Goal: Transaction & Acquisition: Subscribe to service/newsletter

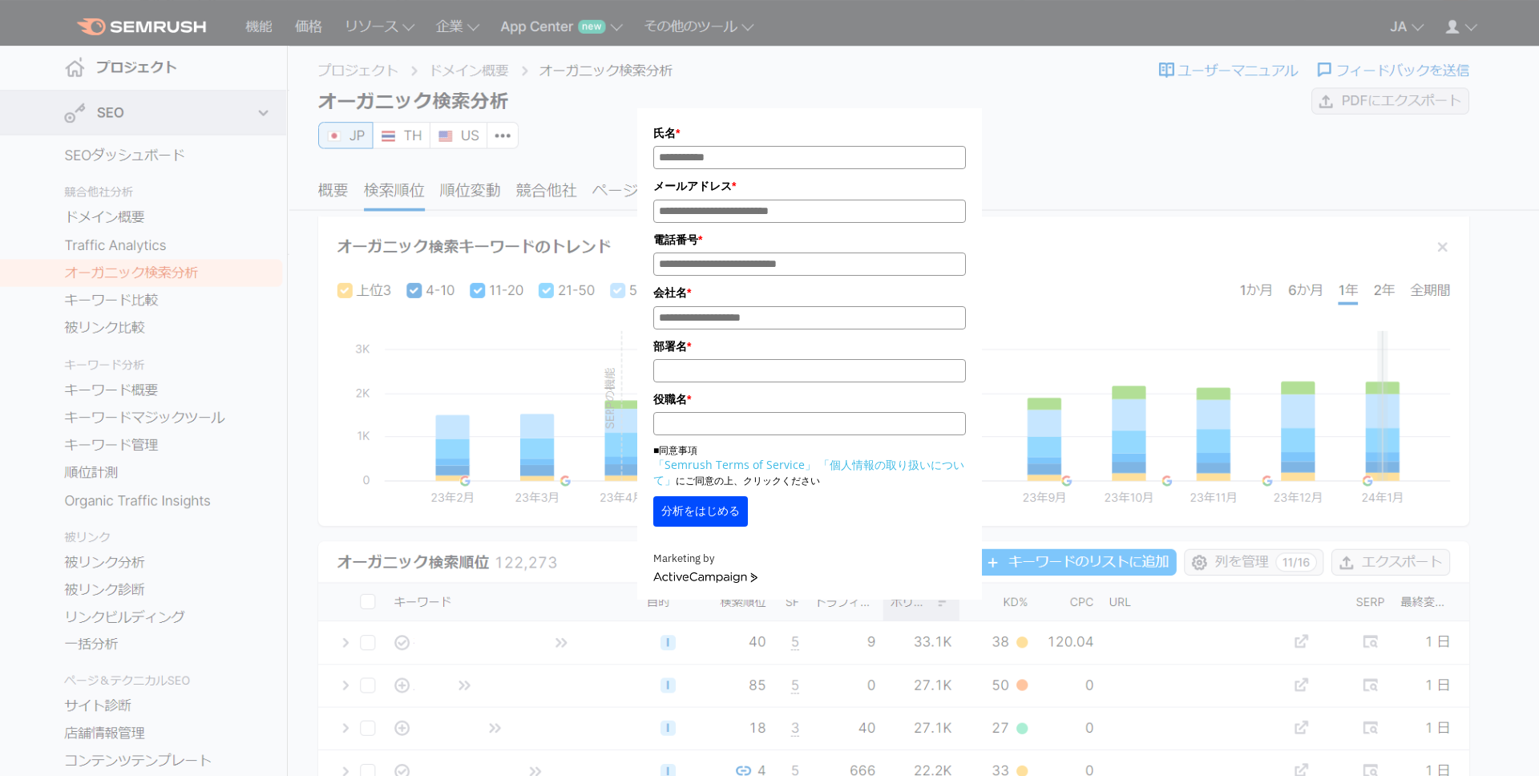
click at [827, 104] on div "氏名 * メールアドレス * 電話番号 * 会社名 * *" at bounding box center [809, 343] width 345 height 511
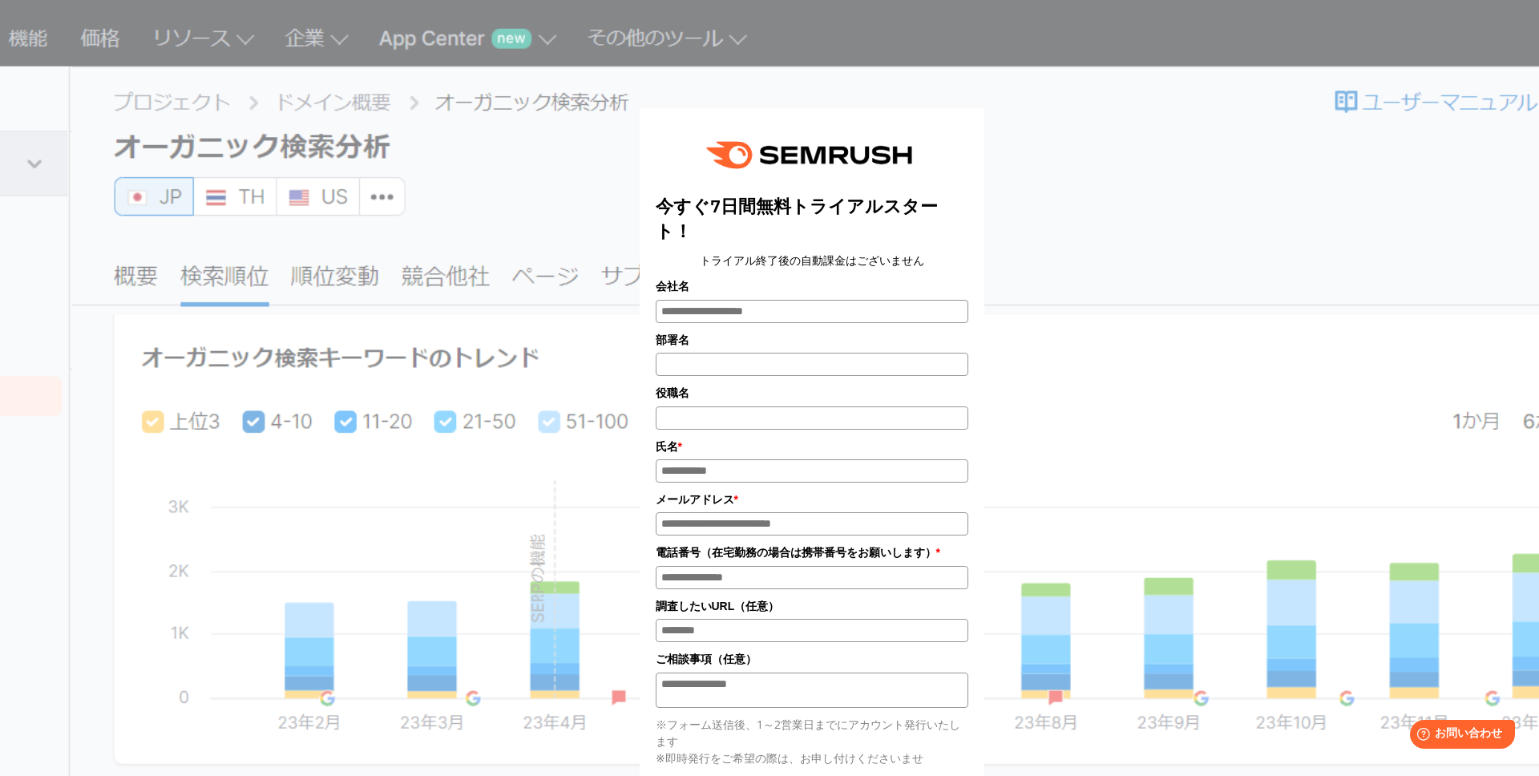
click at [774, 205] on title "今すぐ7日間無料トライアルスタート！" at bounding box center [812, 219] width 313 height 50
click at [789, 212] on title "今すぐ7日間無料トライアルスタート！" at bounding box center [812, 219] width 313 height 50
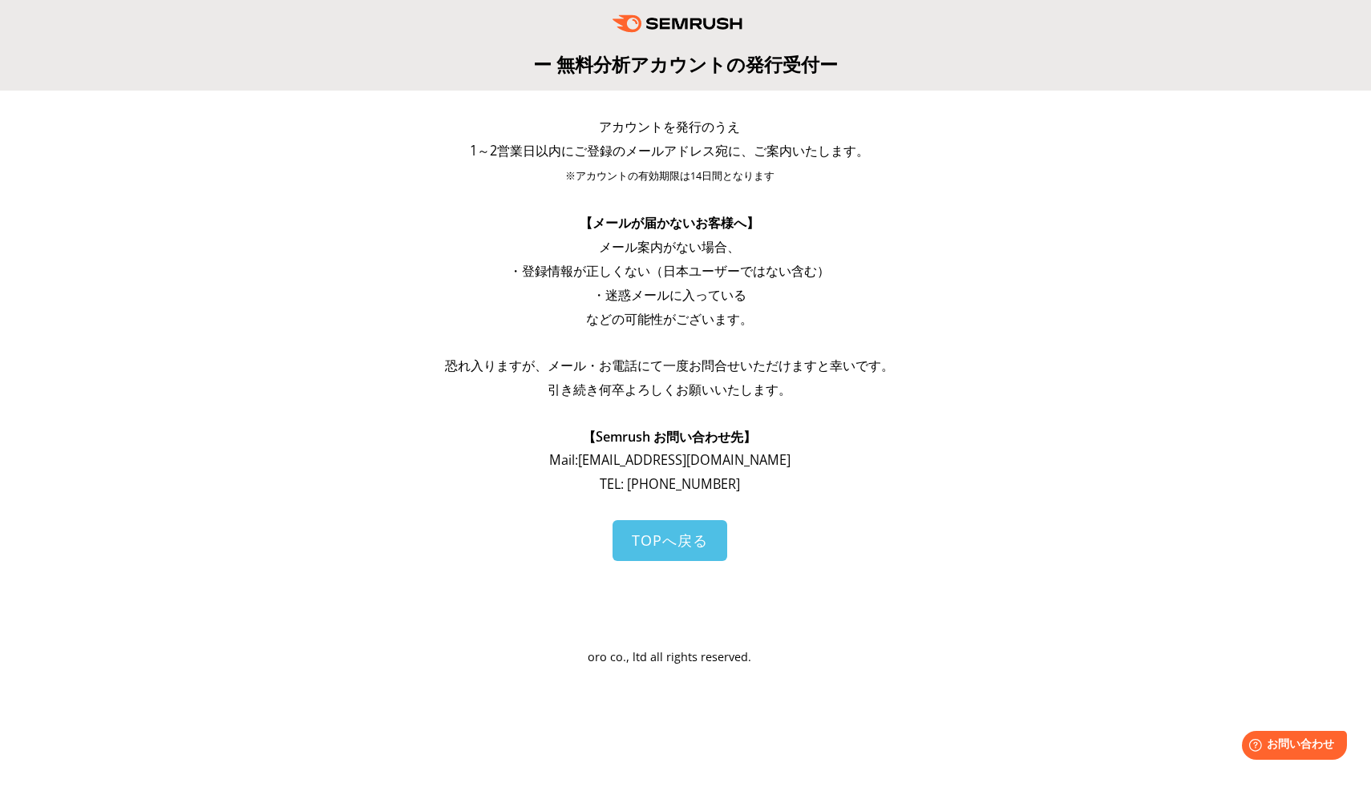
click at [1029, 328] on div "アカウントを発行のうえ 1～2営業日以内にご登録のメールアドレス宛に、ご案内いたします。 ※アカウントの有効期限は14日間となります 【メールが届かないお客様…" at bounding box center [685, 391] width 1339 height 561
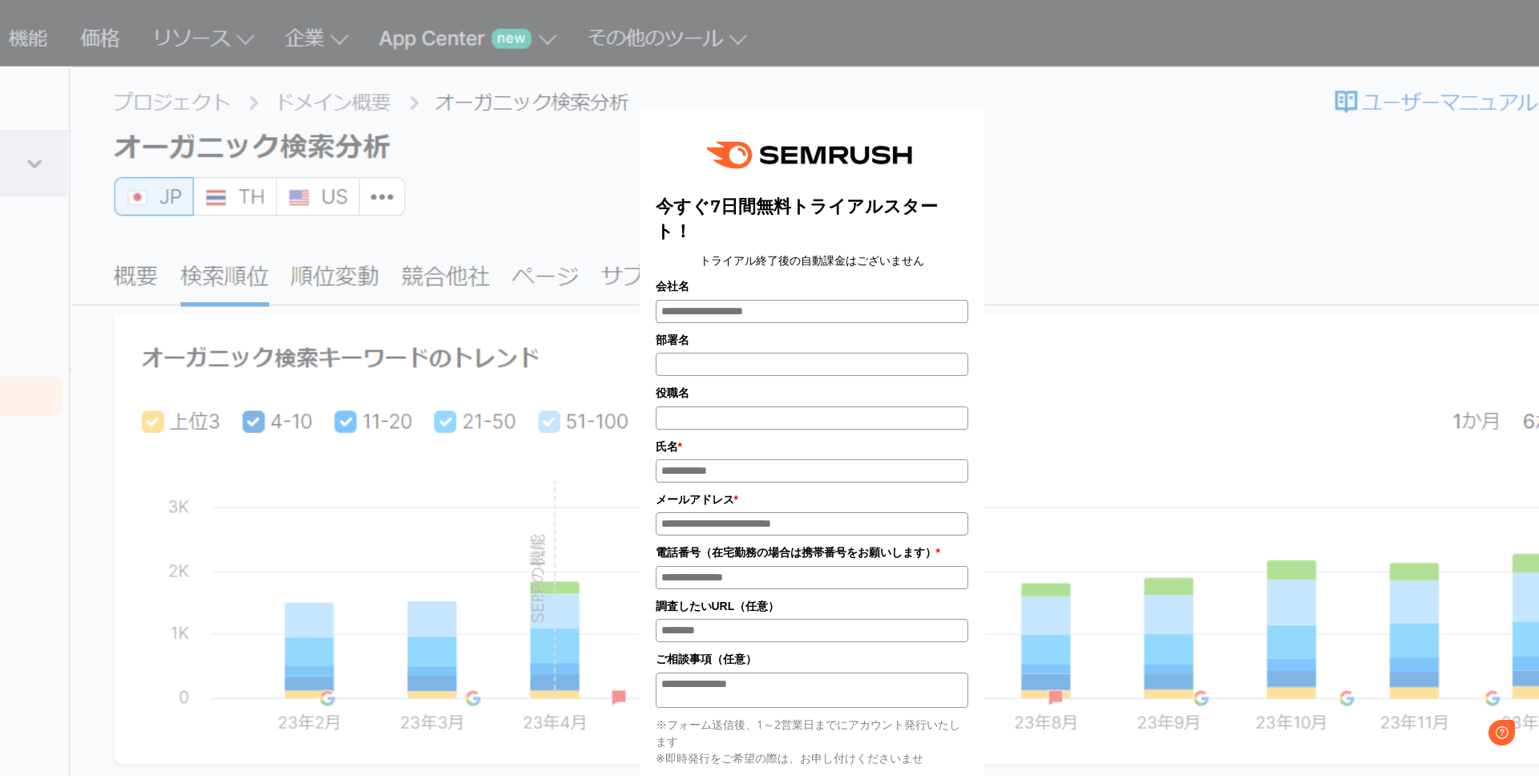
copy title "今すぐ7日間無料トライアルスタート！"
drag, startPoint x: 697, startPoint y: 200, endPoint x: 742, endPoint y: 237, distance: 58.6
click at [742, 238] on title "今すぐ7日間無料トライアルスタート！" at bounding box center [812, 219] width 313 height 50
click at [838, 247] on div "今すぐ7日間無料トライアルスタート！ トライアル終了後の自動課金はございません 会社名 部署名 役職名 * * *" at bounding box center [812, 539] width 313 height 831
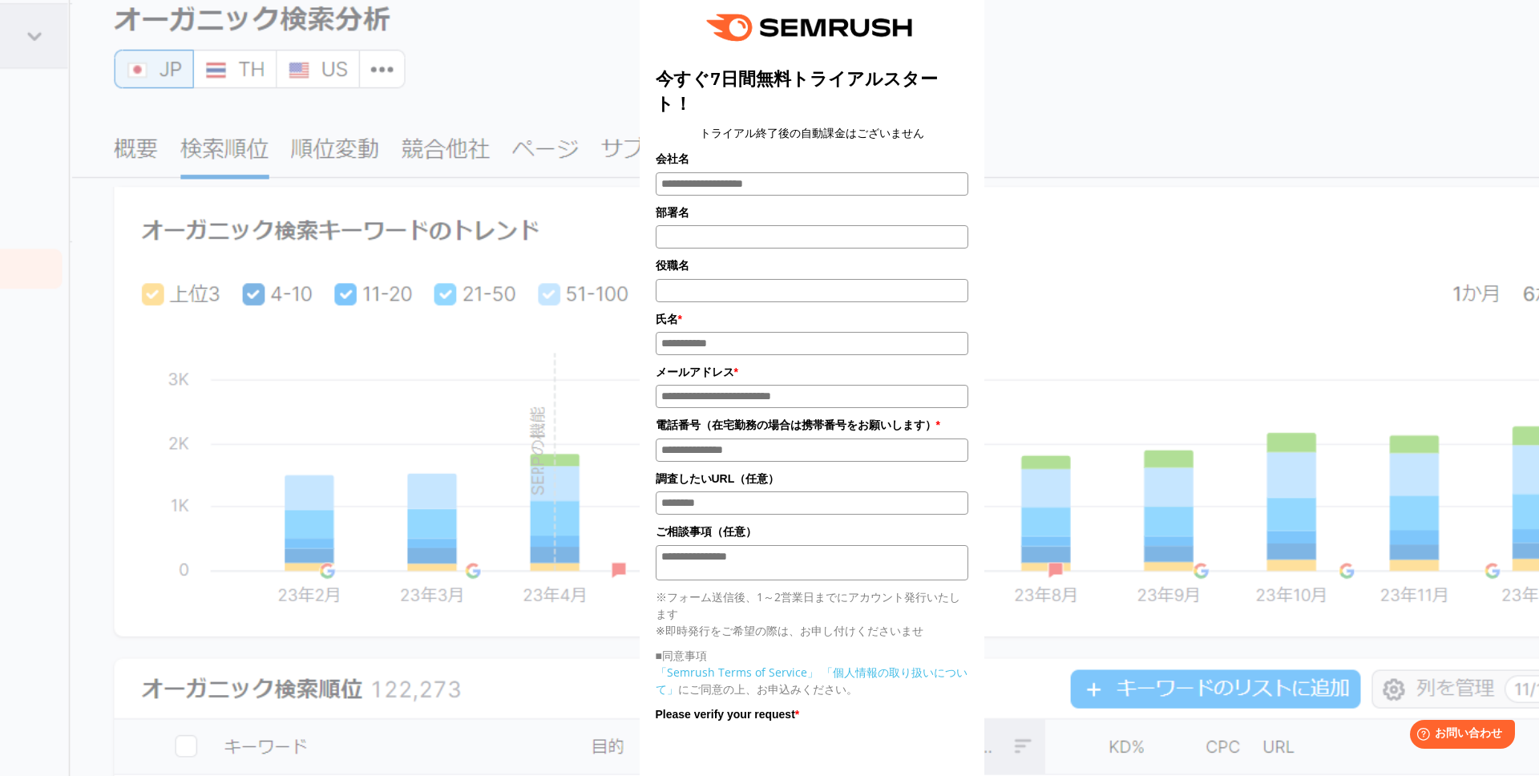
scroll to position [196, 0]
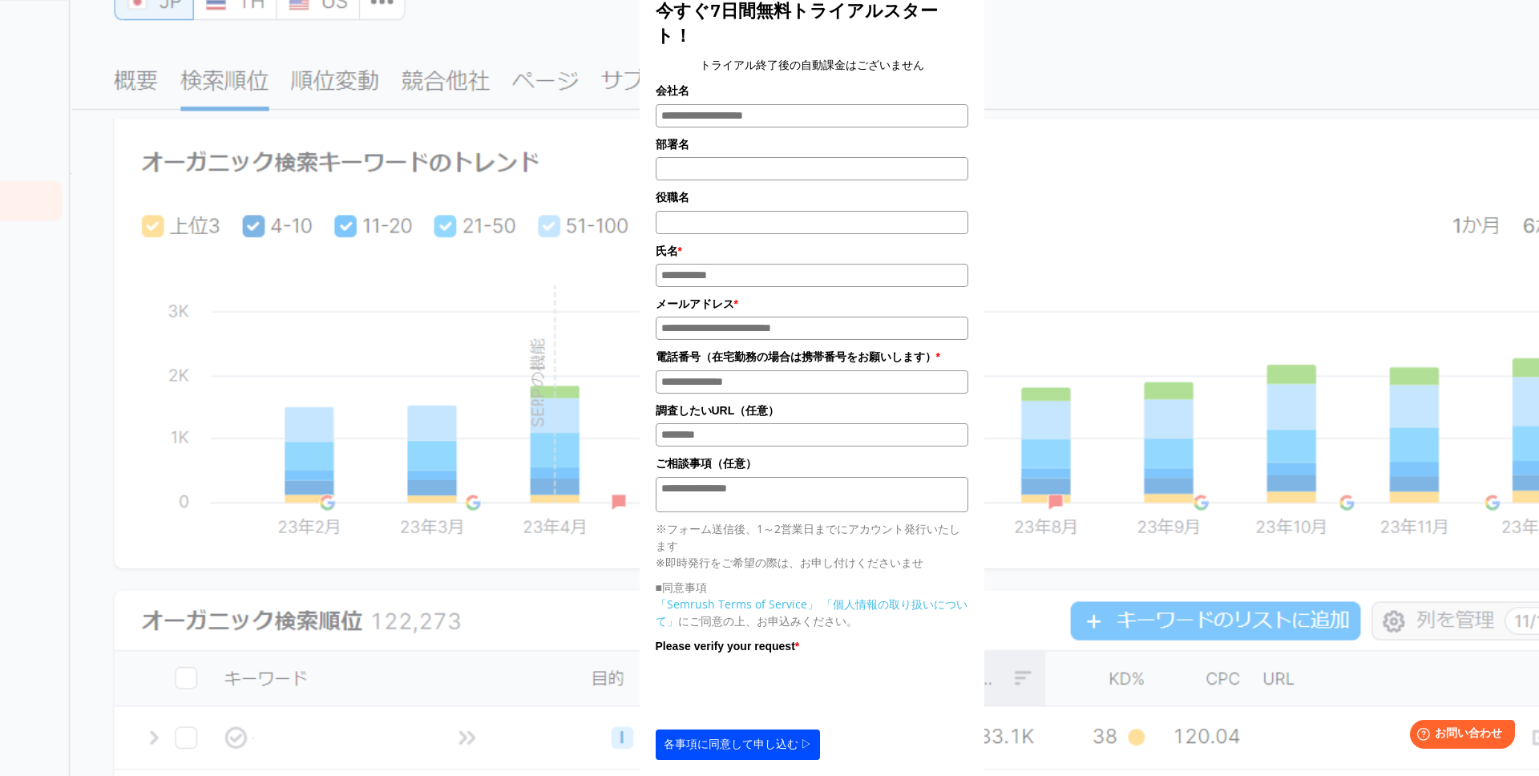
click at [803, 180] on input "部署名" at bounding box center [812, 168] width 313 height 23
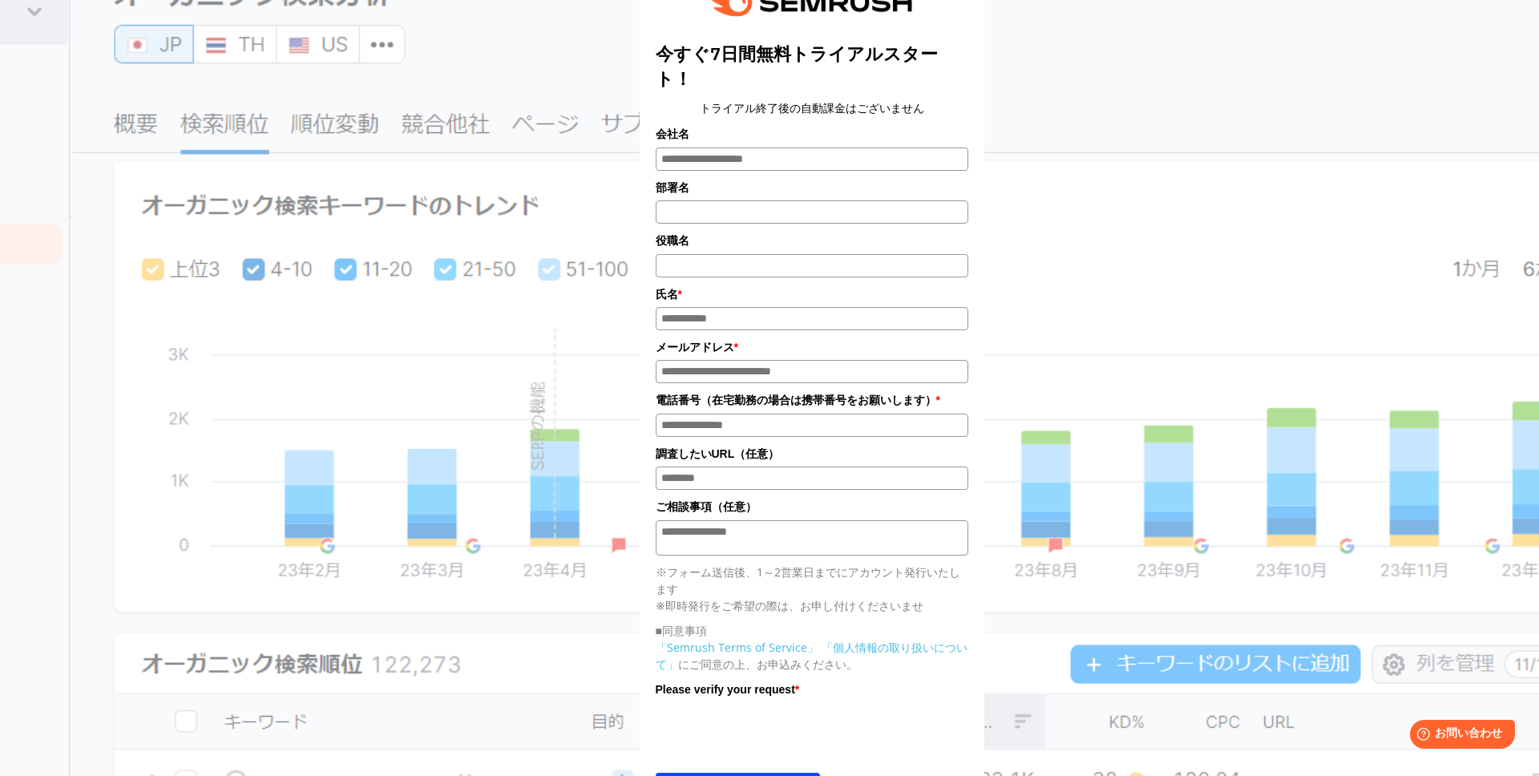
scroll to position [126, 0]
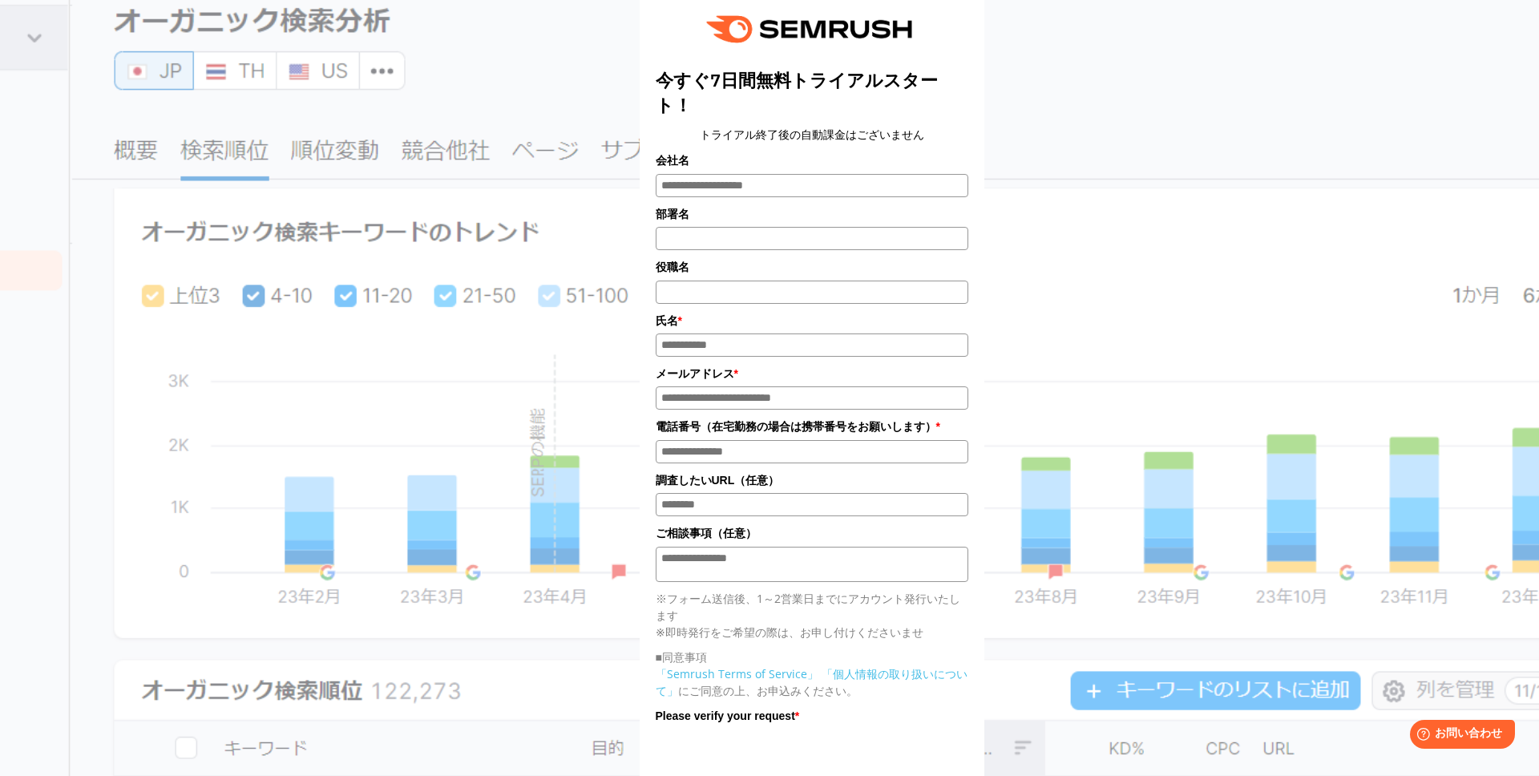
click at [809, 316] on label "氏名 *" at bounding box center [812, 321] width 313 height 18
click at [809, 334] on input "氏名*" at bounding box center [812, 345] width 313 height 23
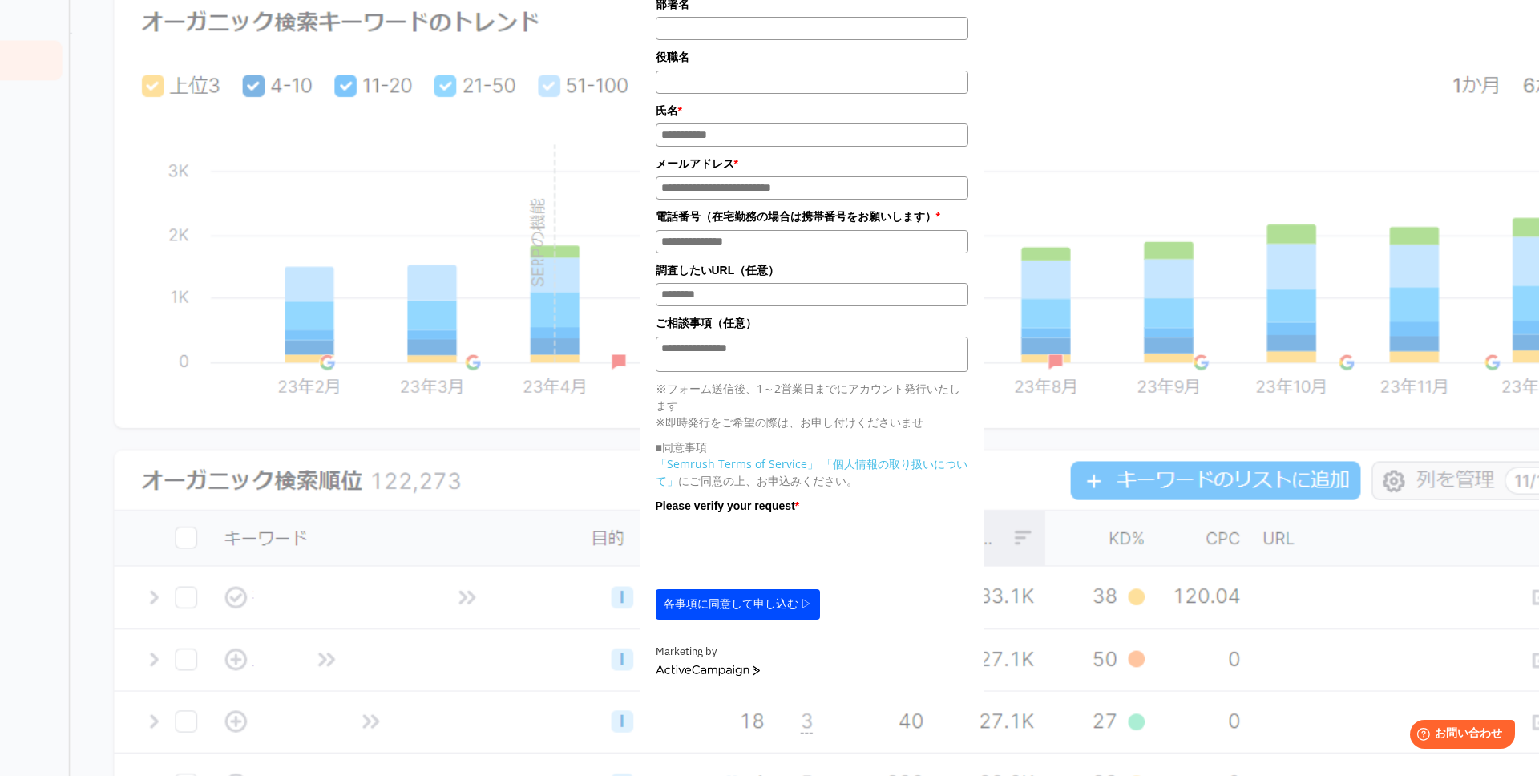
click at [752, 603] on button "各事項に同意して申し込む ▷" at bounding box center [738, 604] width 165 height 30
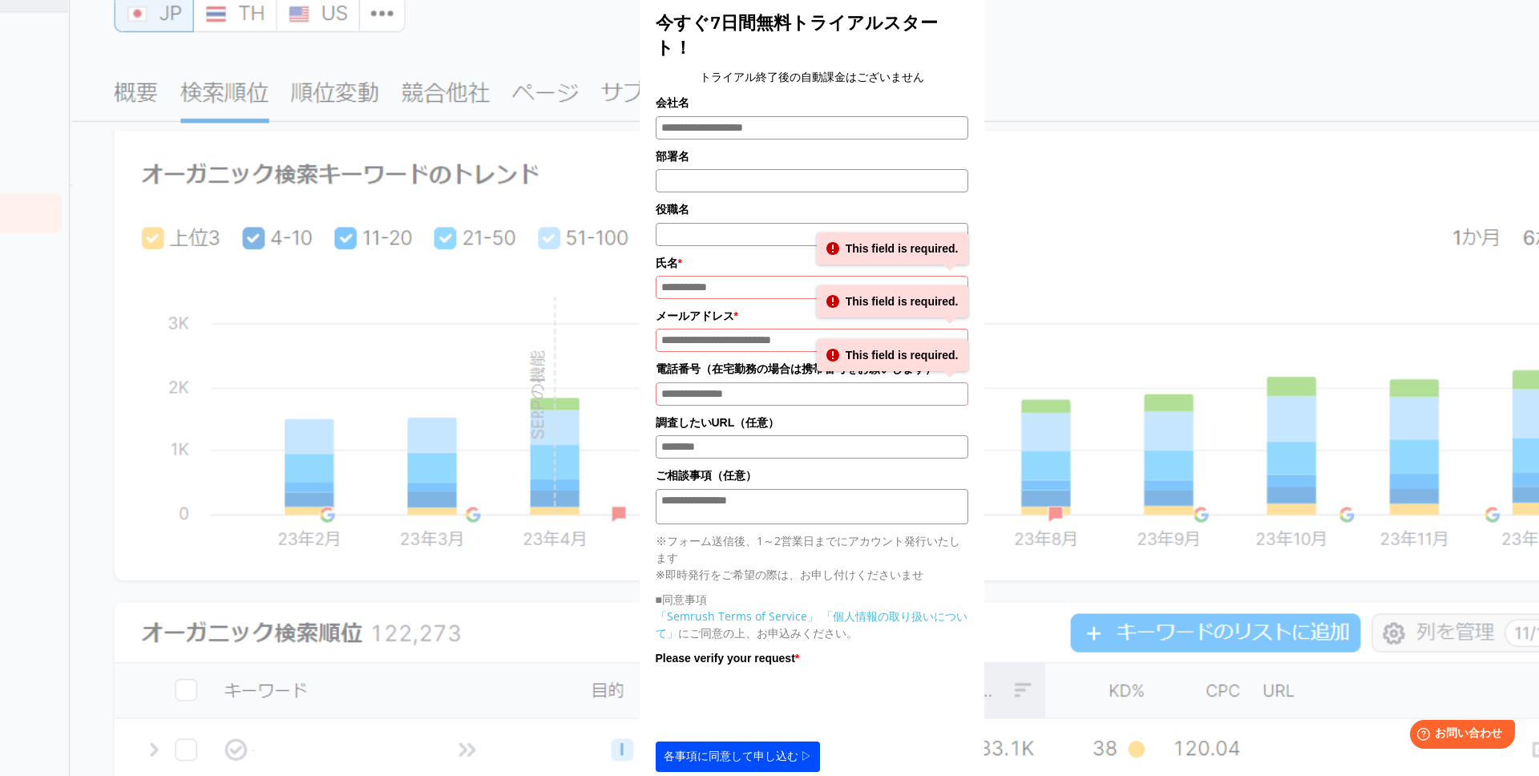
scroll to position [164, 0]
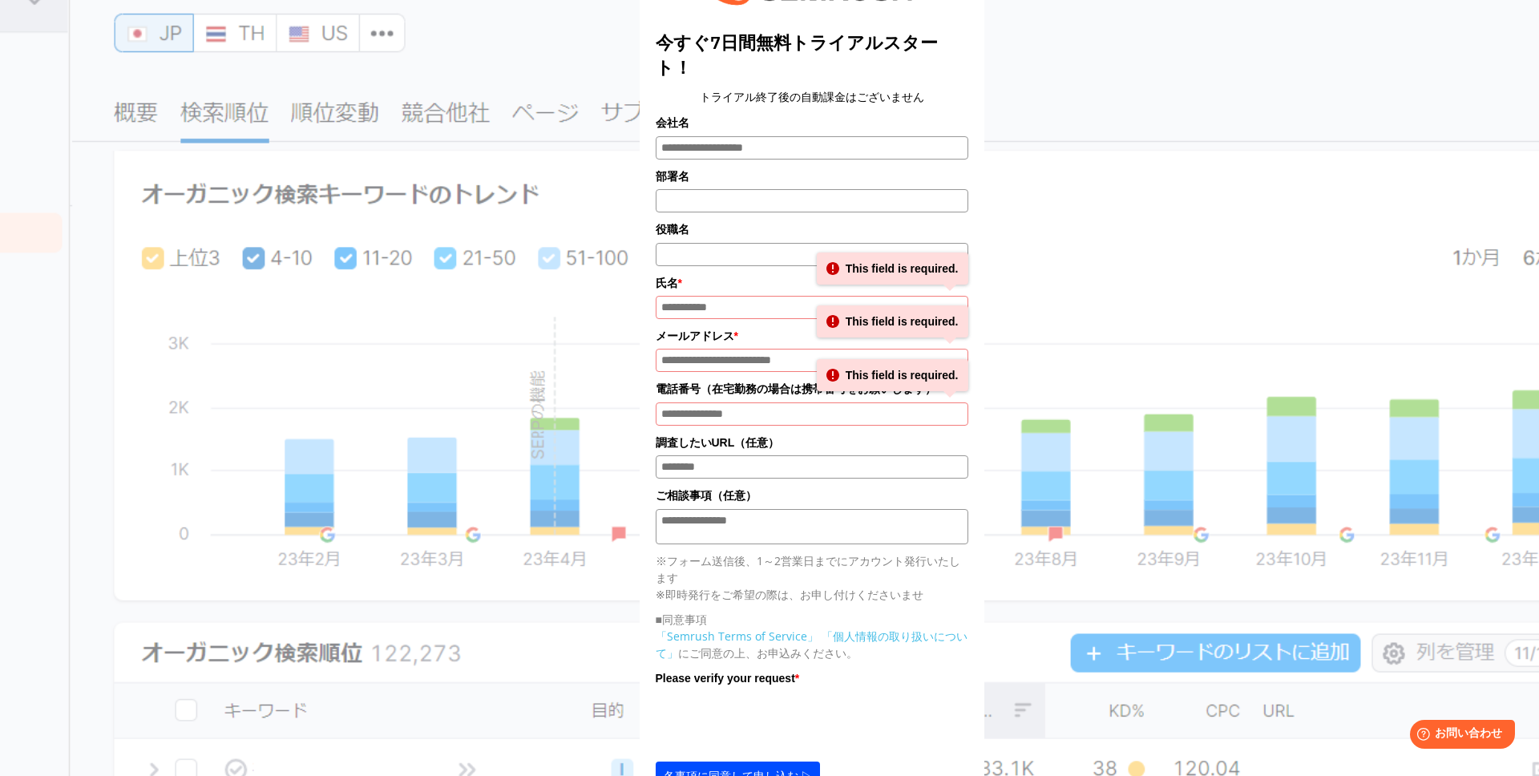
click at [714, 139] on input "会社名" at bounding box center [812, 147] width 313 height 23
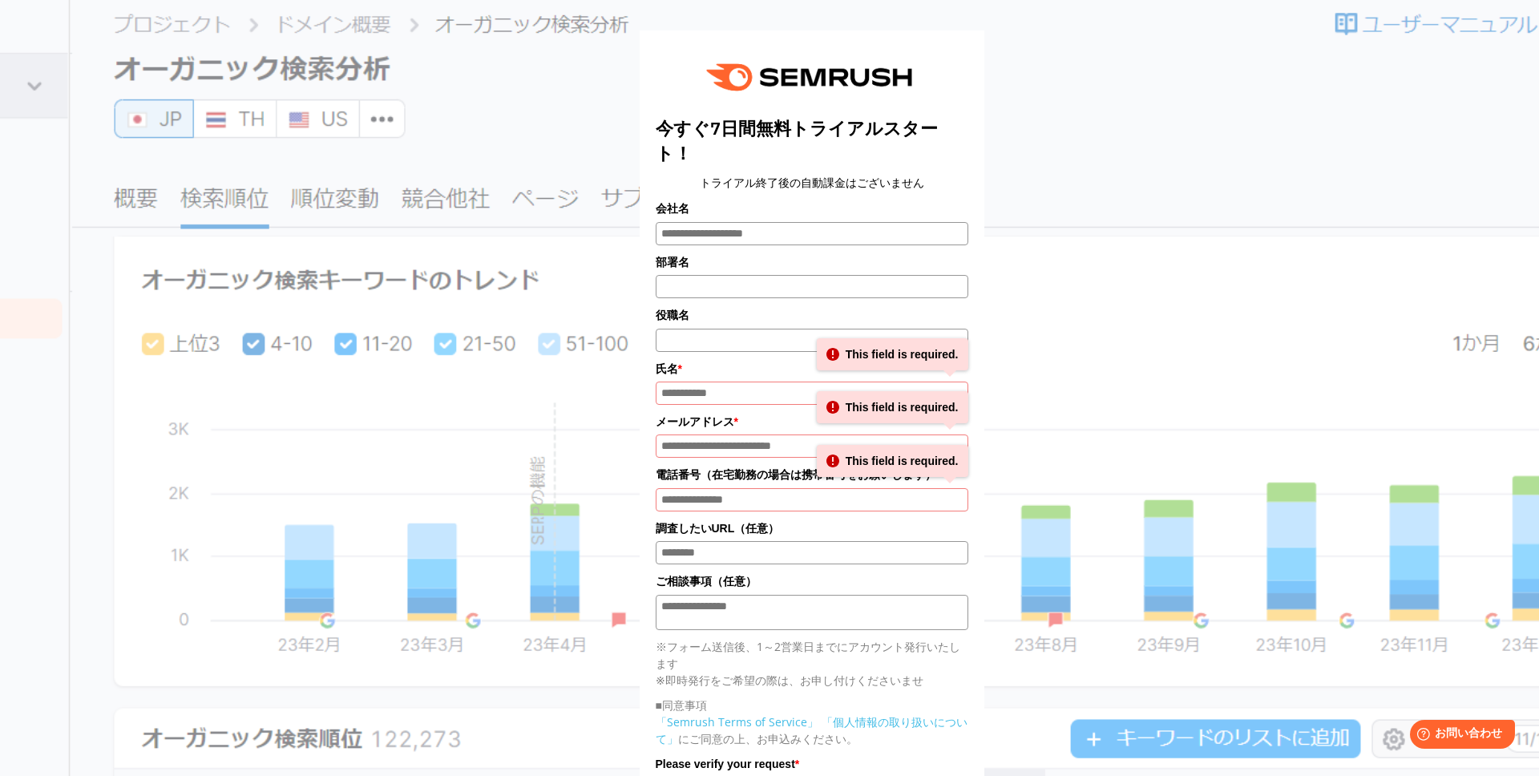
scroll to position [0, 0]
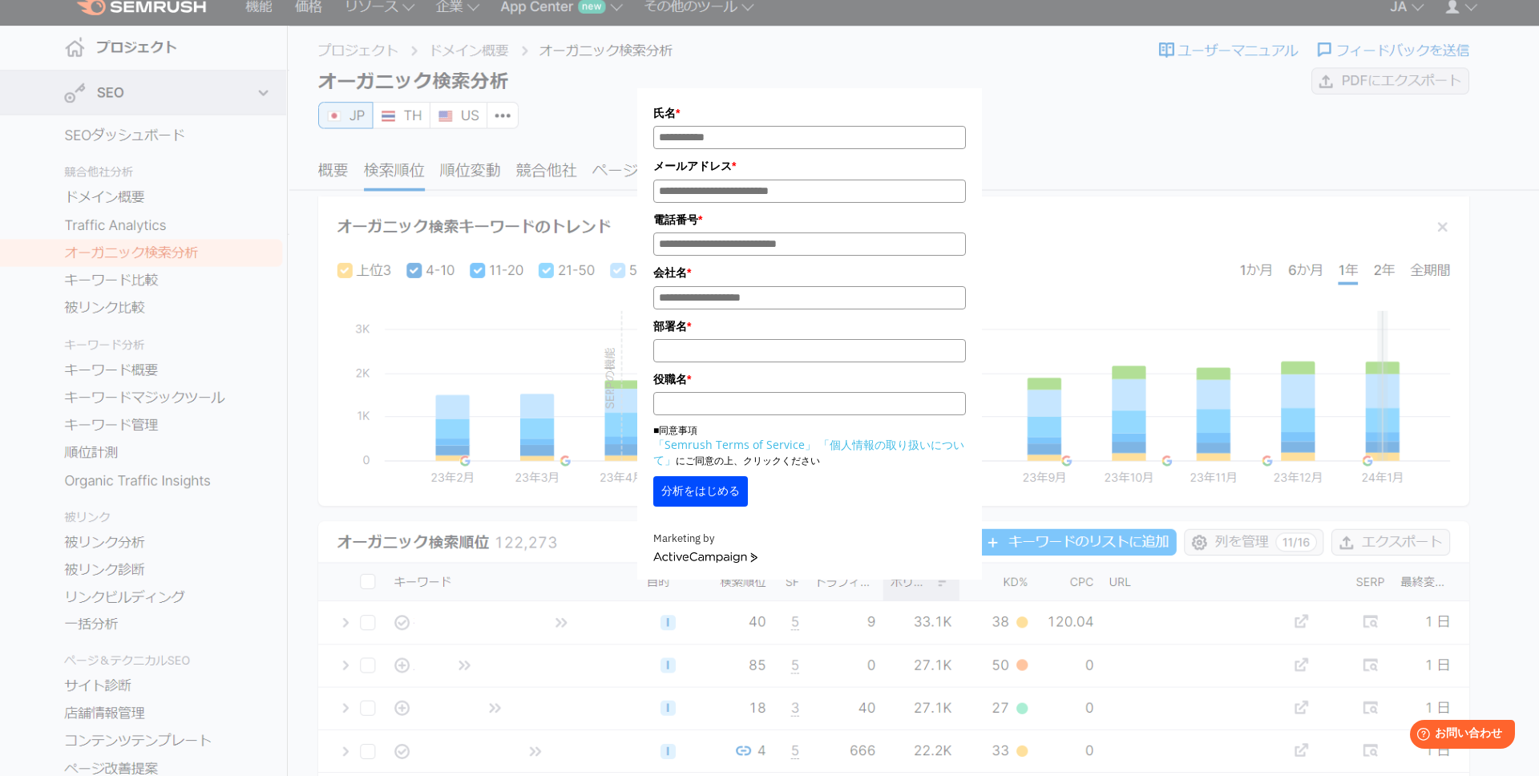
click at [734, 356] on input "部署名 *" at bounding box center [809, 350] width 313 height 23
click at [757, 386] on label "役職名 *" at bounding box center [809, 379] width 313 height 18
click at [757, 392] on input "役職名 *" at bounding box center [809, 403] width 313 height 23
click at [829, 483] on div "分析をはじめる" at bounding box center [809, 491] width 313 height 30
